Goal: Information Seeking & Learning: Learn about a topic

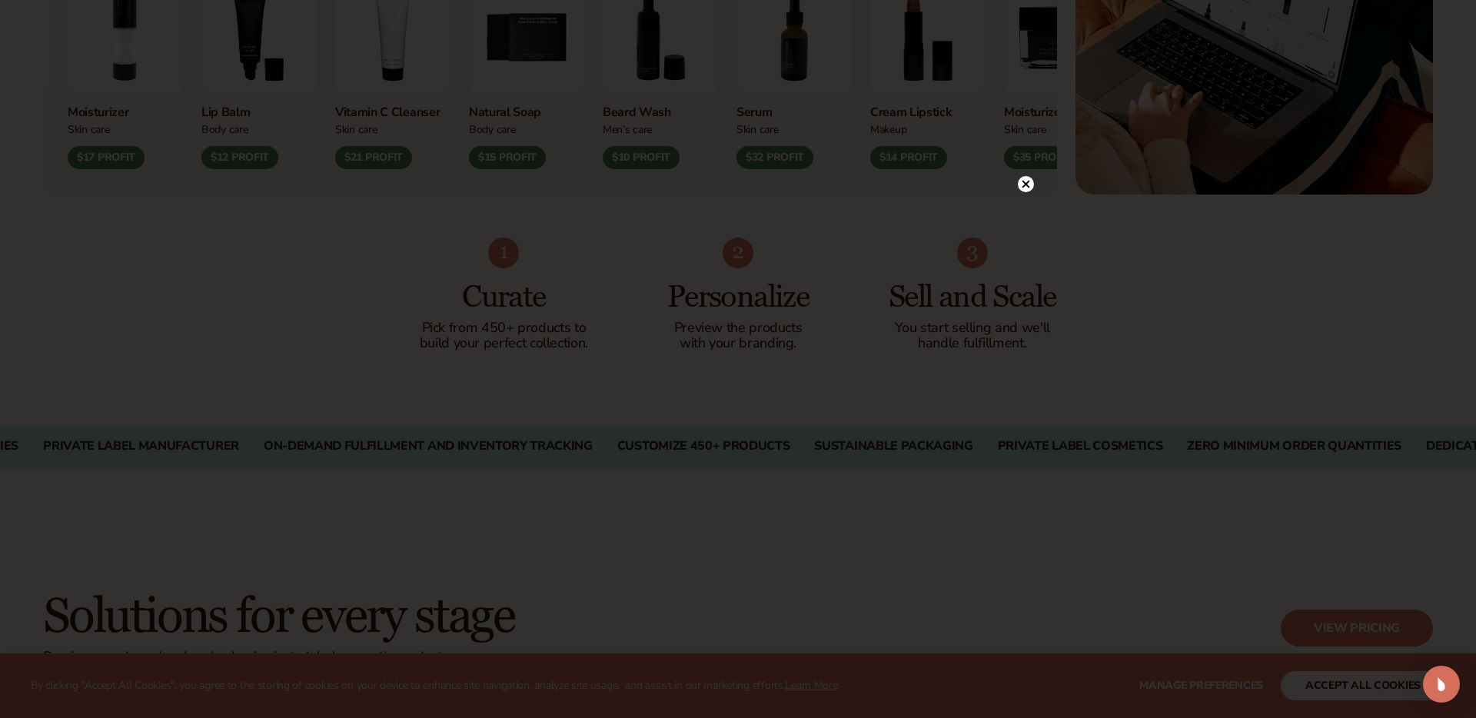
scroll to position [797, 0]
click at [1018, 184] on icon at bounding box center [1019, 184] width 8 height 8
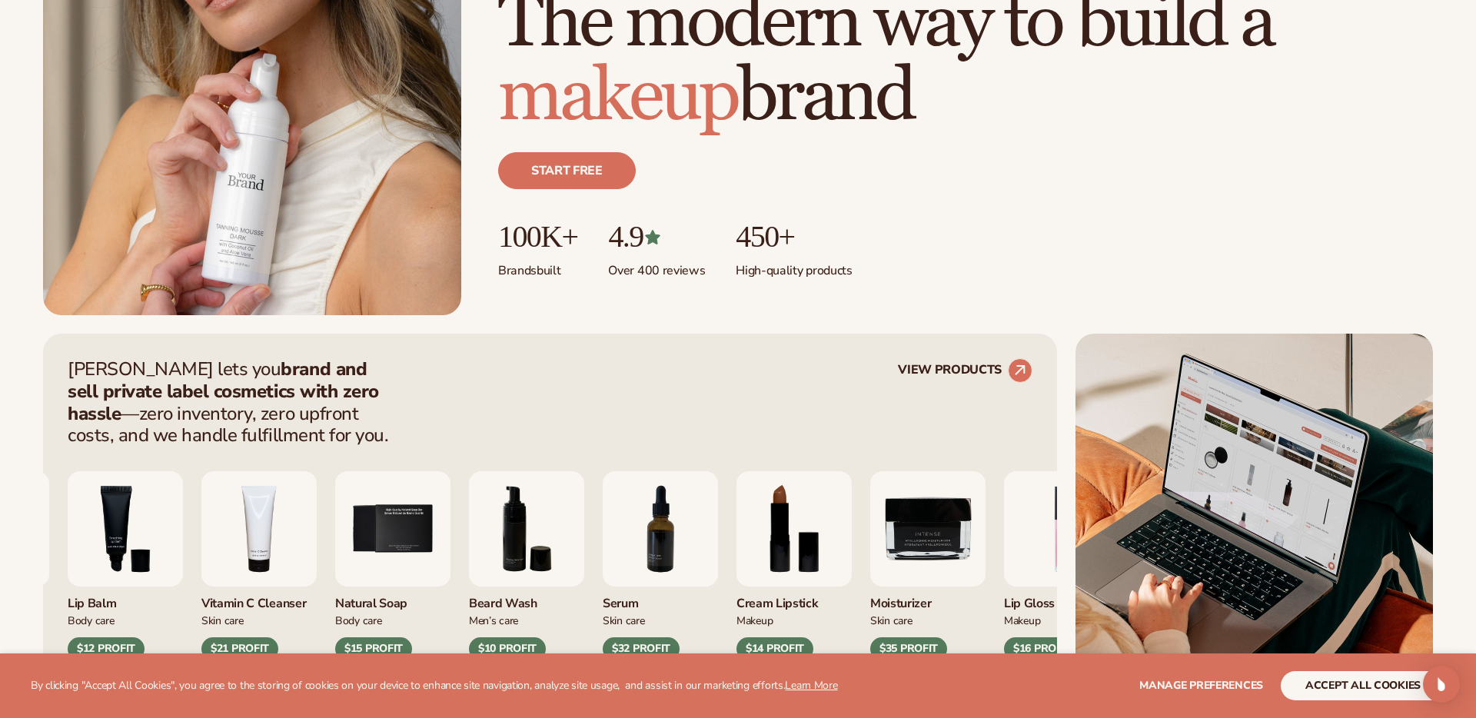
scroll to position [0, 0]
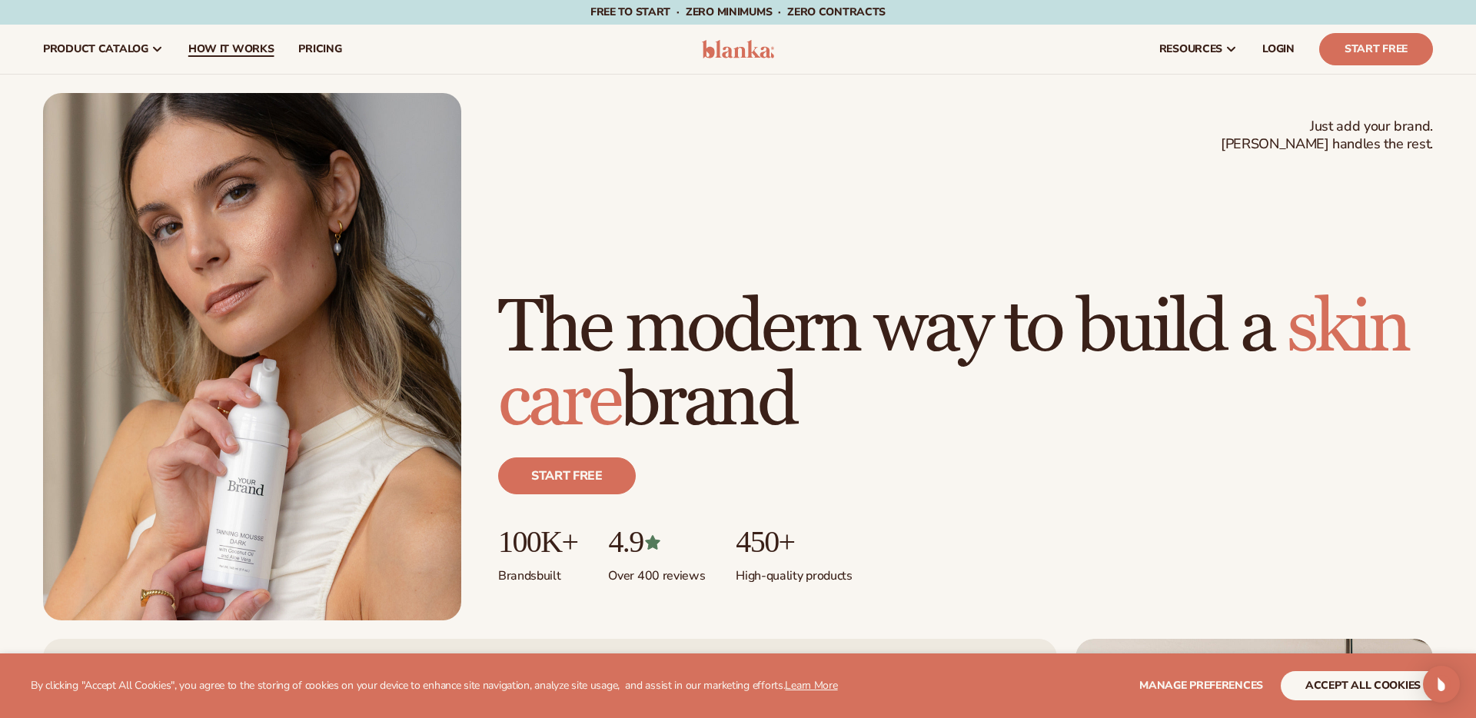
click at [238, 46] on span "How It Works" at bounding box center [231, 49] width 86 height 12
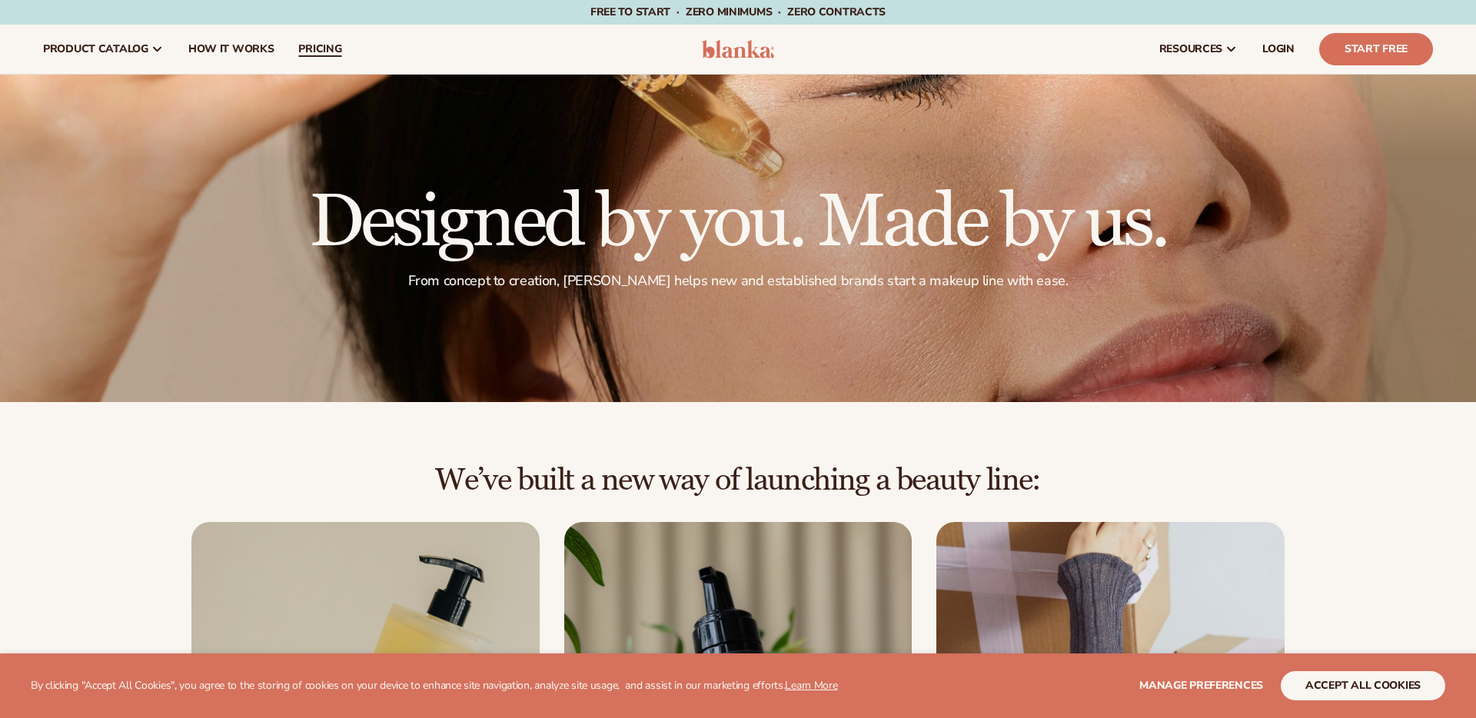
click at [324, 54] on span "pricing" at bounding box center [319, 49] width 43 height 12
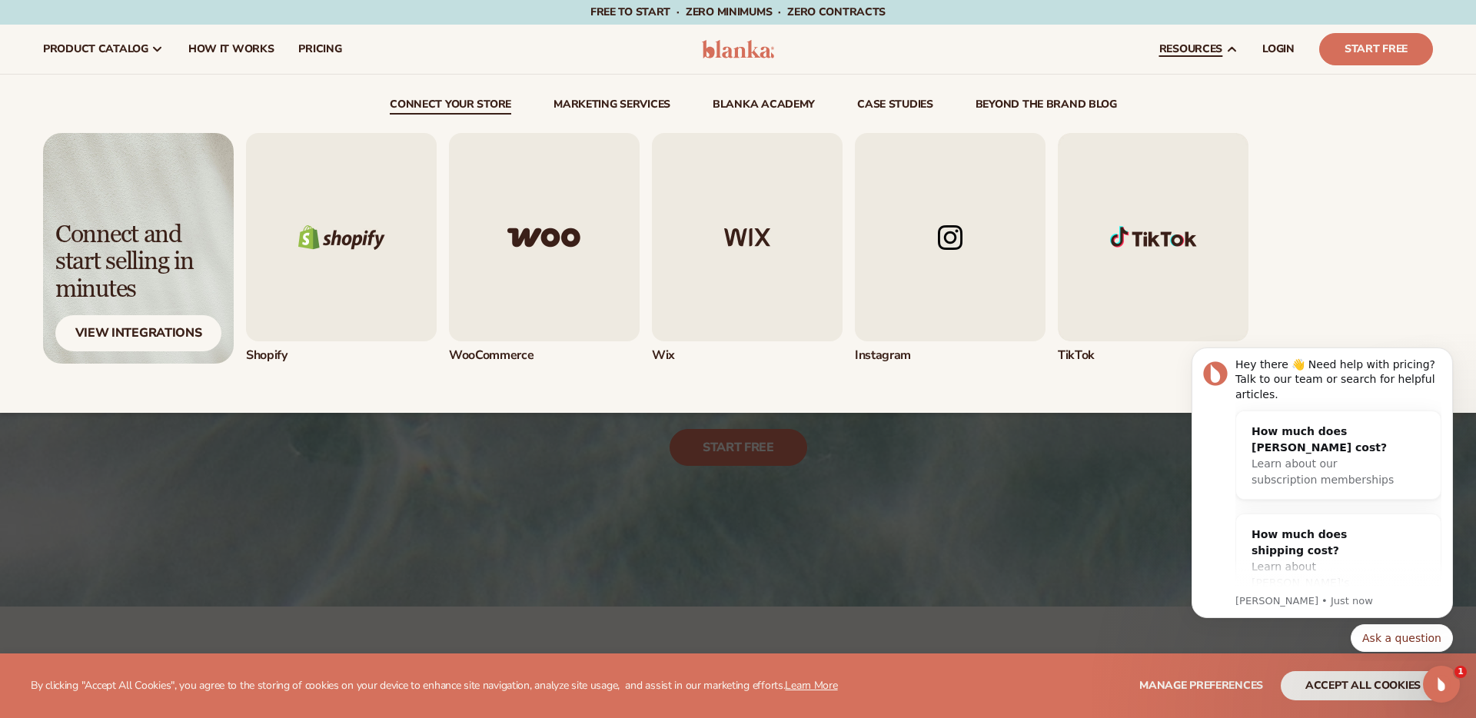
click at [387, 263] on img "1 / 5" at bounding box center [341, 237] width 191 height 208
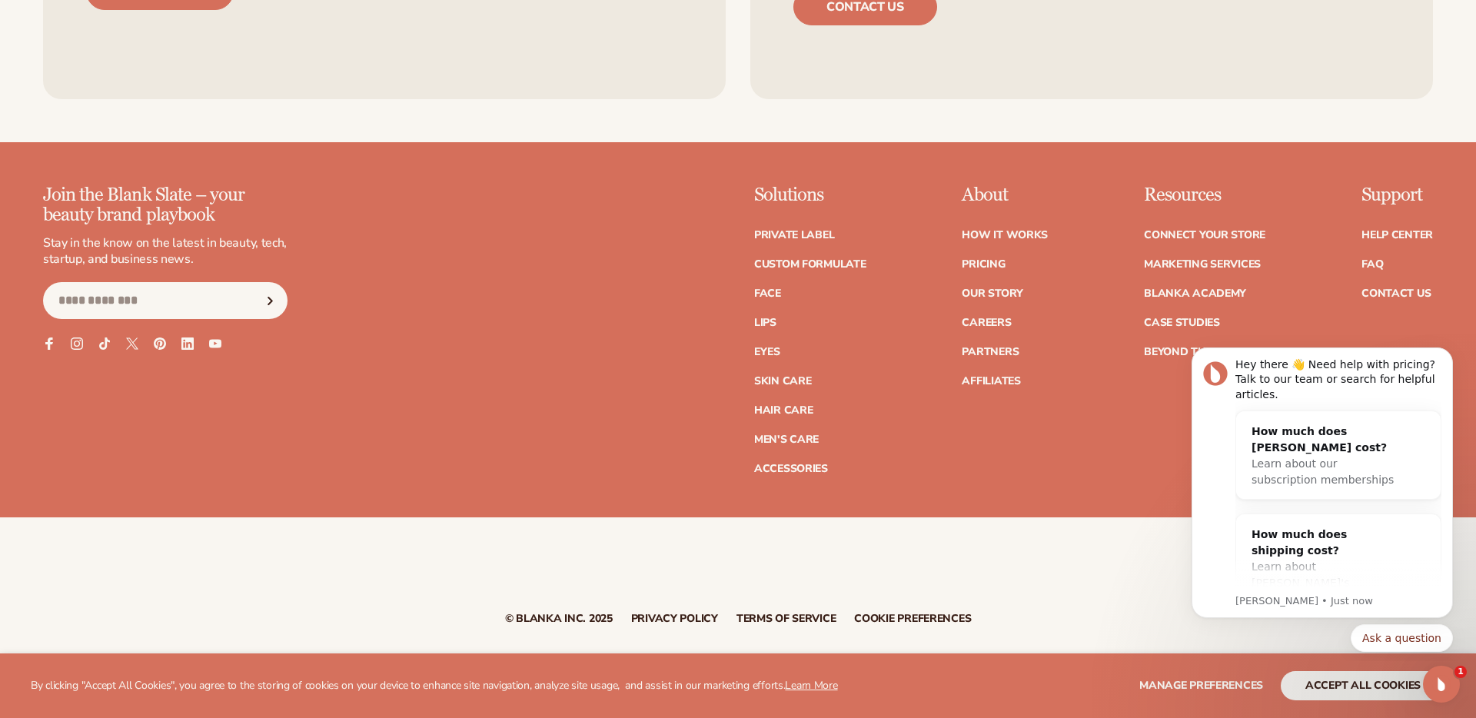
scroll to position [2557, 0]
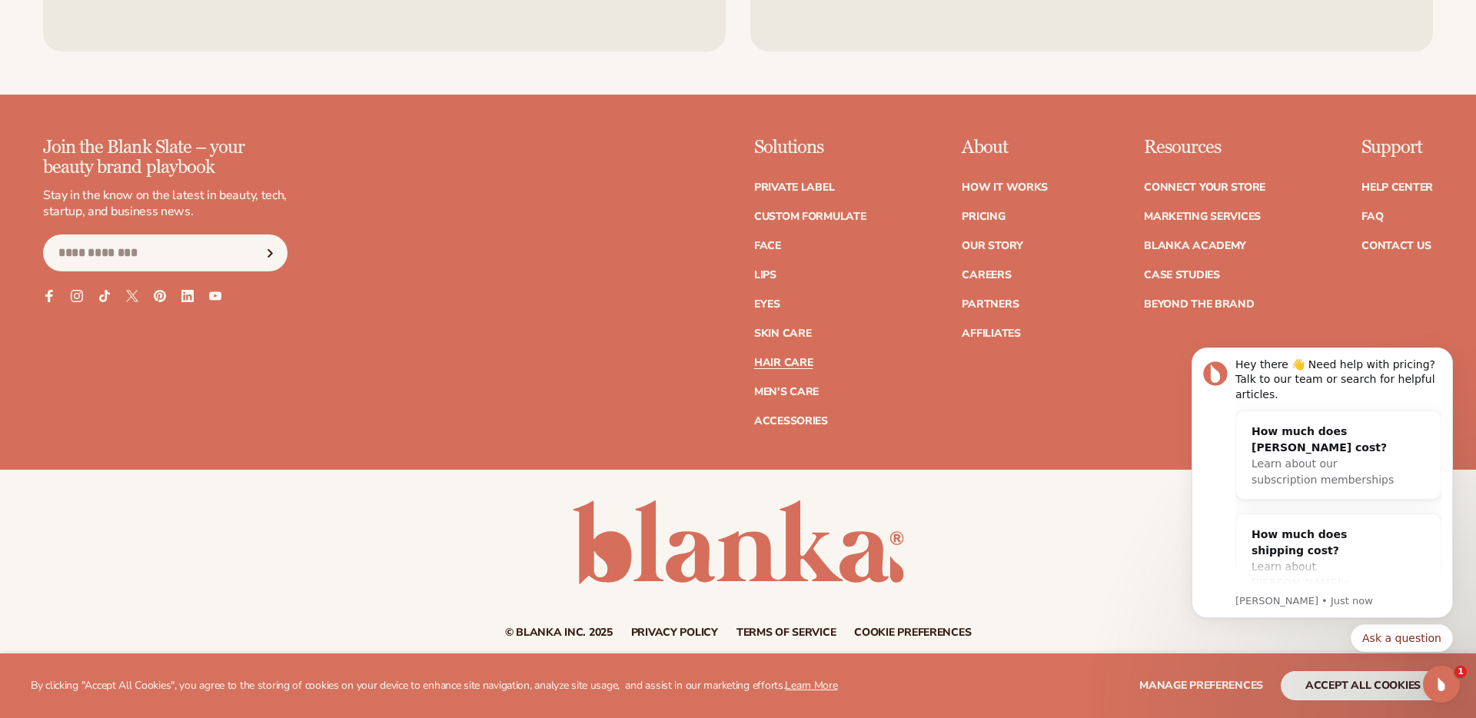
click at [786, 357] on link "Hair Care" at bounding box center [783, 362] width 58 height 11
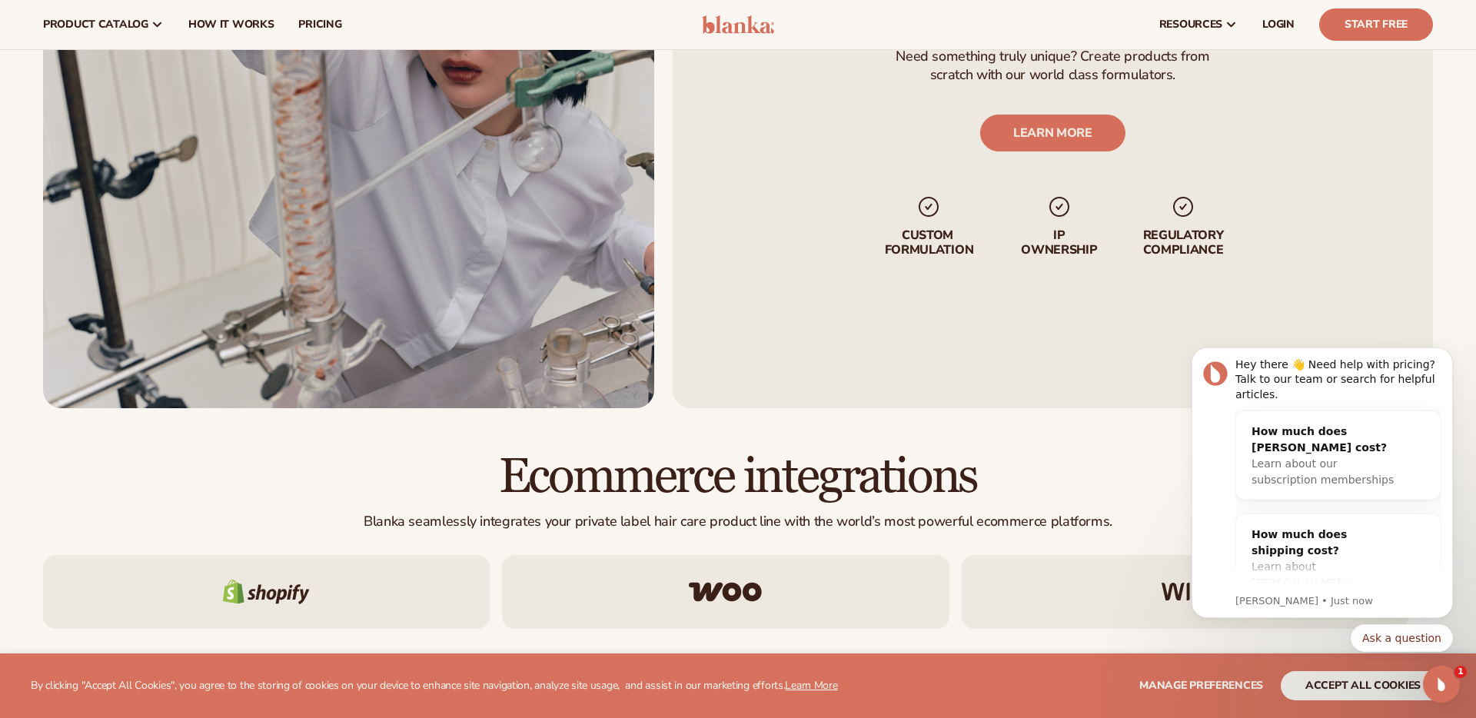
scroll to position [2311, 0]
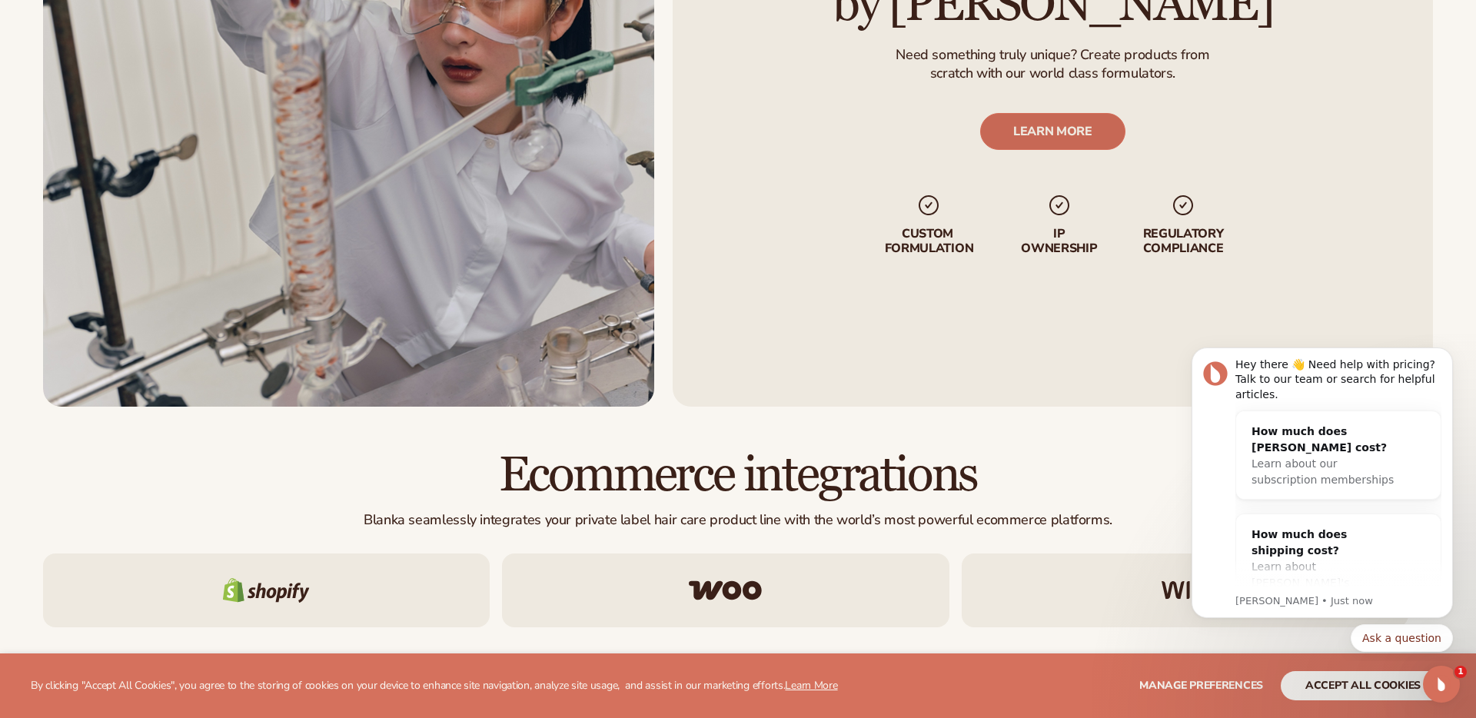
click at [1023, 144] on link "LEARN MORE" at bounding box center [1052, 131] width 145 height 37
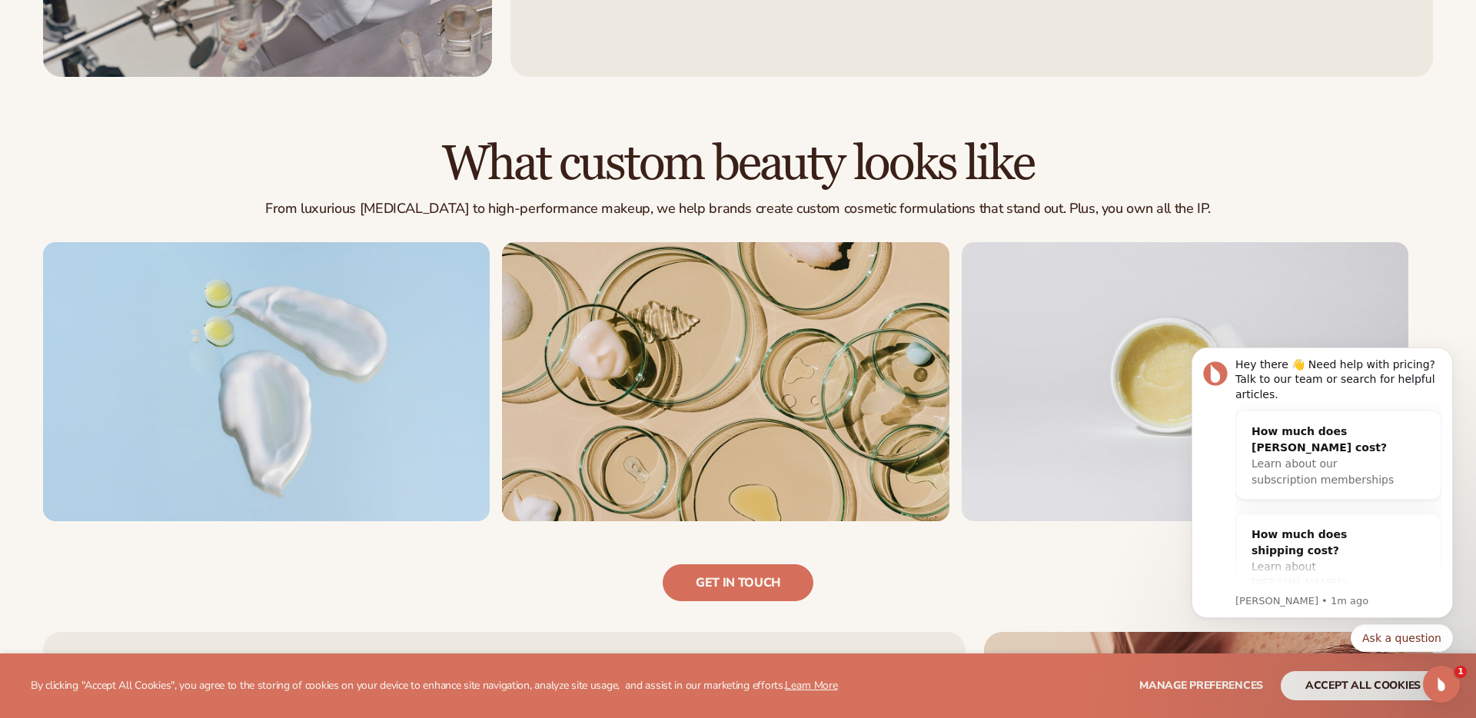
scroll to position [930, 0]
